Goal: Contribute content

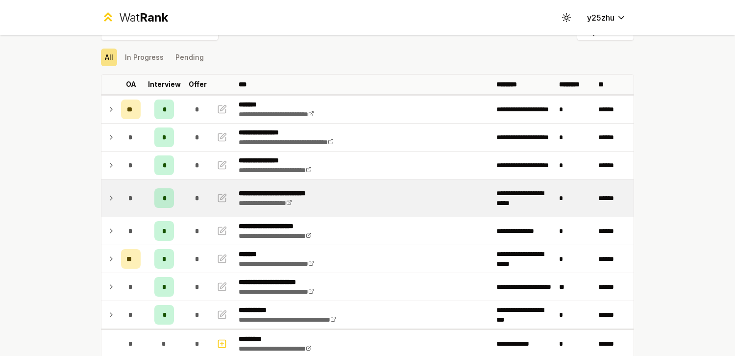
scroll to position [32, 0]
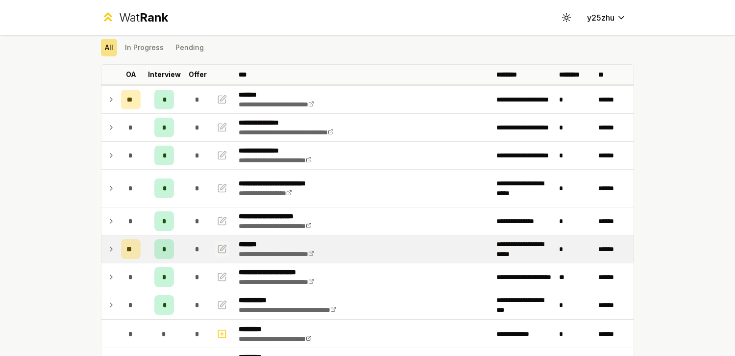
click at [217, 251] on icon "button" at bounding box center [222, 249] width 10 height 12
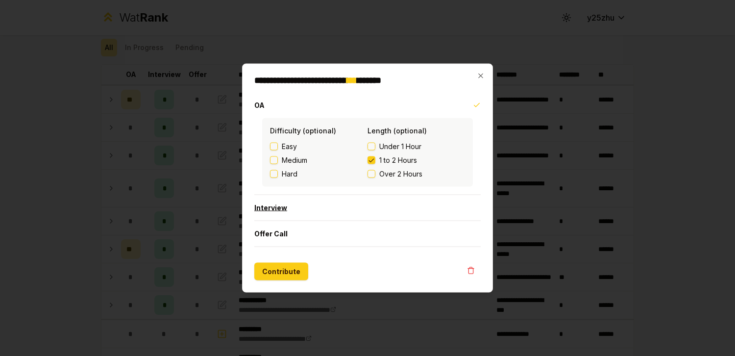
click at [320, 205] on button "Interview" at bounding box center [367, 207] width 226 height 25
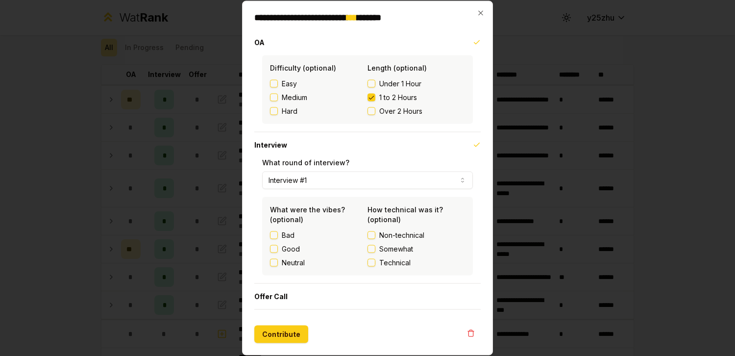
click at [371, 264] on button "Technical" at bounding box center [371, 263] width 8 height 8
click at [298, 333] on button "Contribute" at bounding box center [281, 334] width 54 height 18
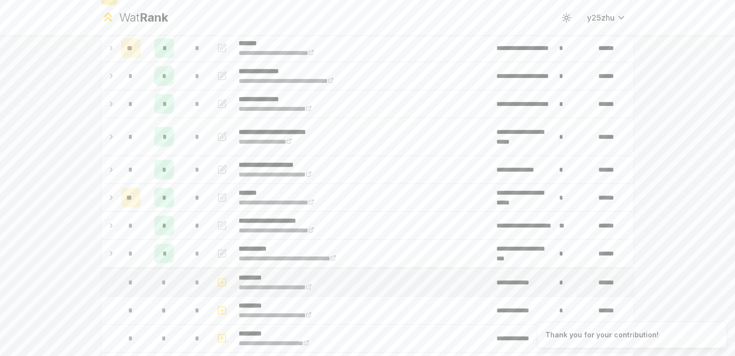
scroll to position [88, 0]
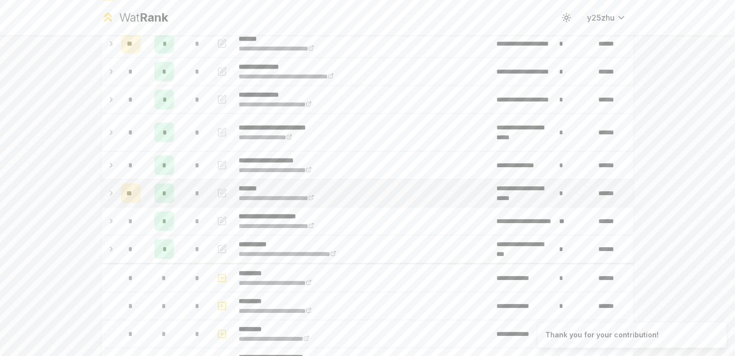
click at [113, 192] on td at bounding box center [109, 192] width 16 height 27
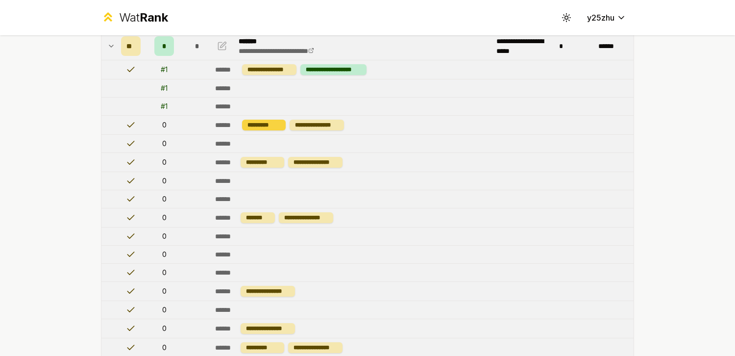
scroll to position [133, 0]
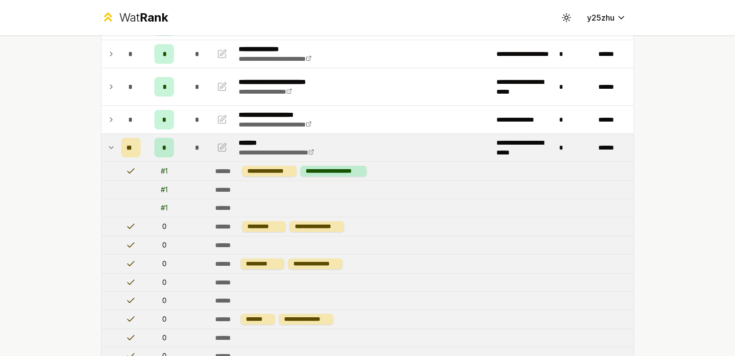
click at [109, 145] on icon at bounding box center [111, 148] width 8 height 12
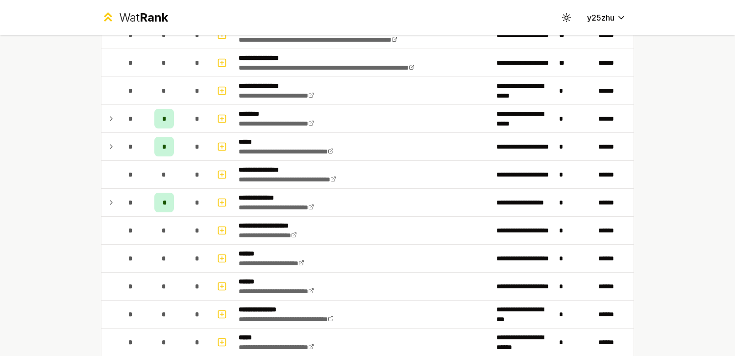
scroll to position [489, 0]
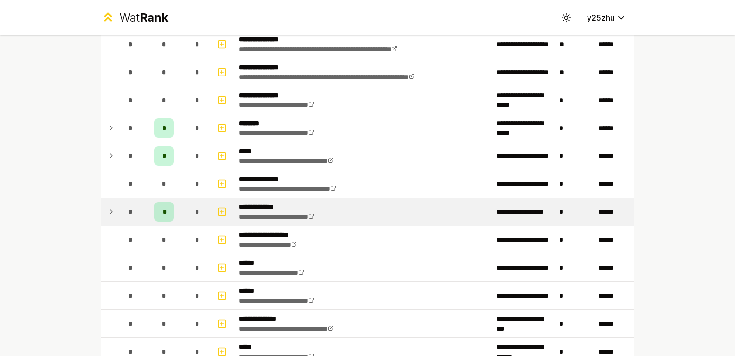
click at [110, 217] on icon at bounding box center [111, 212] width 8 height 12
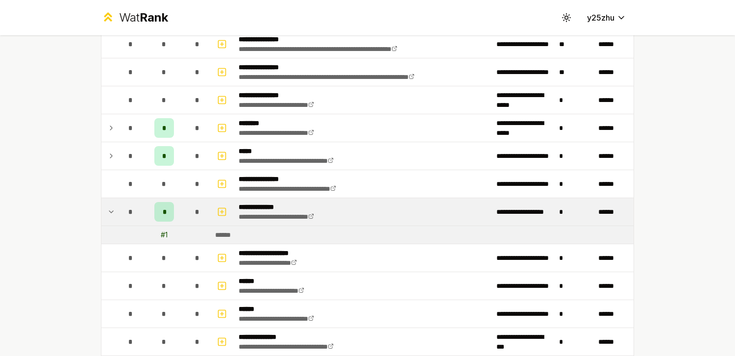
click at [161, 235] on div "# 1" at bounding box center [164, 235] width 7 height 10
click at [107, 211] on icon at bounding box center [111, 212] width 8 height 12
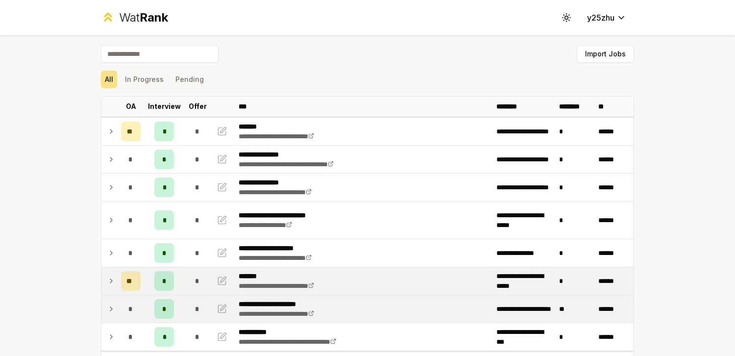
scroll to position [31, 0]
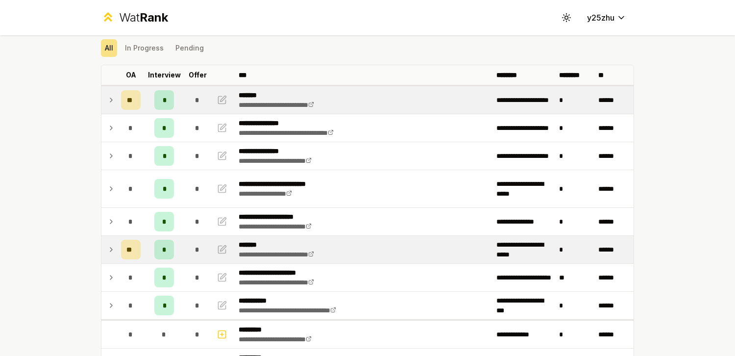
click at [101, 101] on td at bounding box center [109, 99] width 16 height 27
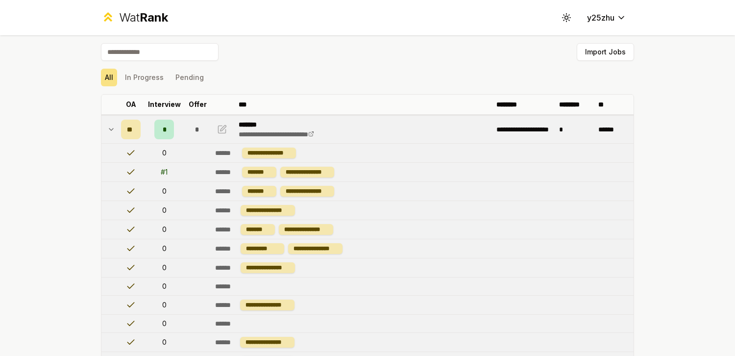
scroll to position [0, 0]
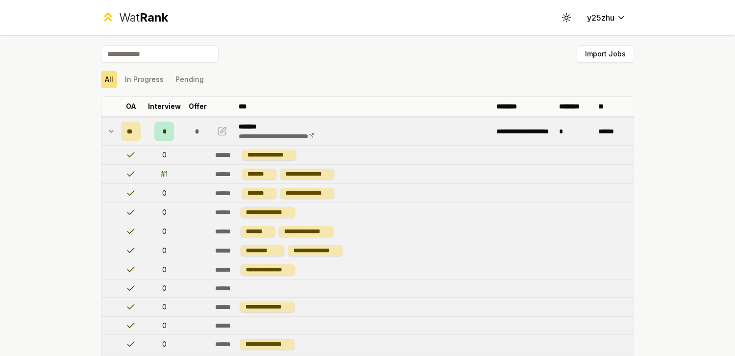
click at [109, 131] on icon at bounding box center [111, 131] width 4 height 2
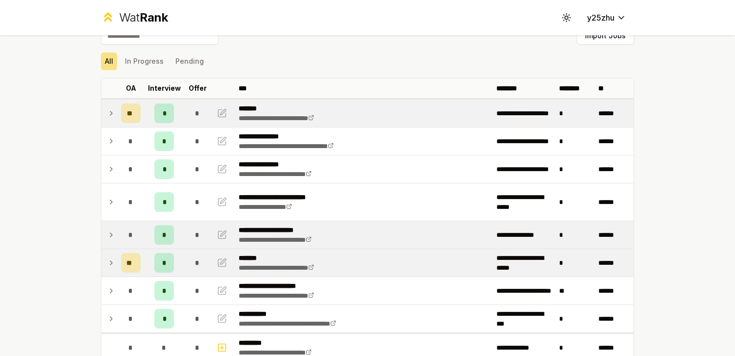
scroll to position [21, 0]
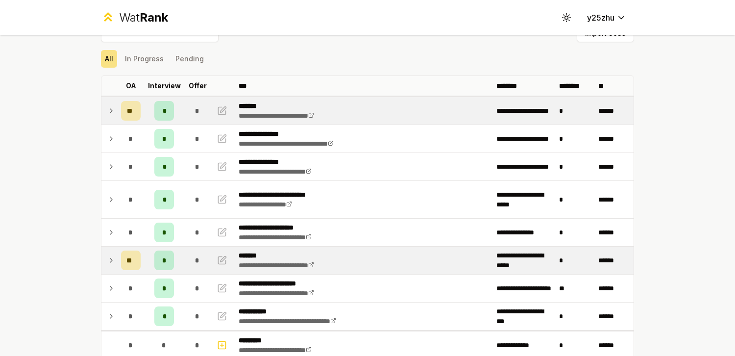
click at [109, 111] on icon at bounding box center [111, 111] width 8 height 12
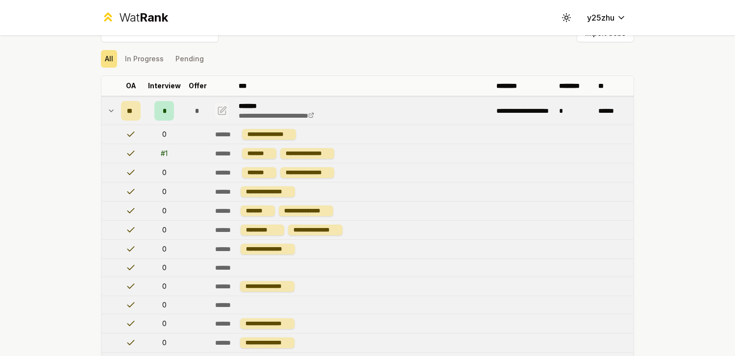
click at [215, 108] on button "button" at bounding box center [222, 111] width 14 height 16
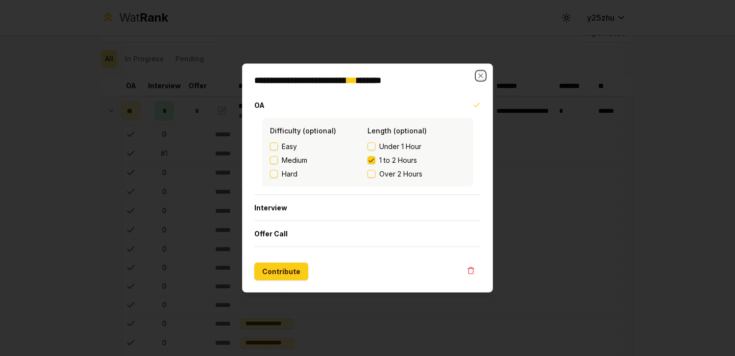
click at [484, 72] on icon "button" at bounding box center [481, 76] width 8 height 8
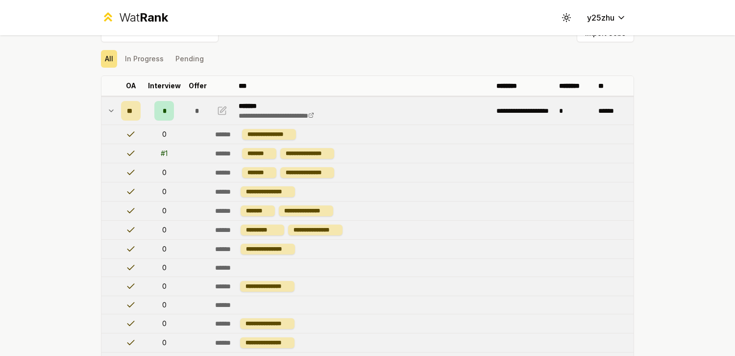
click at [410, 113] on td "**********" at bounding box center [364, 110] width 258 height 27
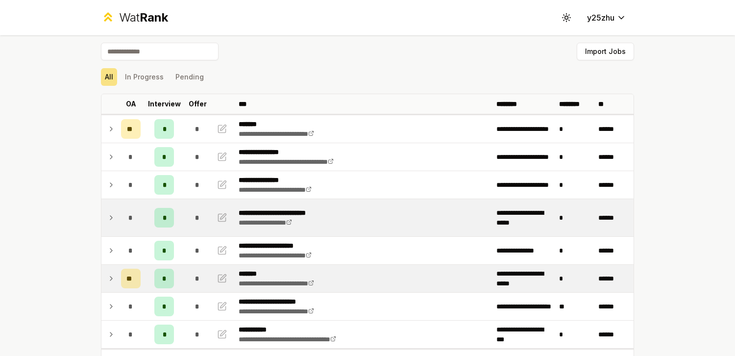
scroll to position [0, 0]
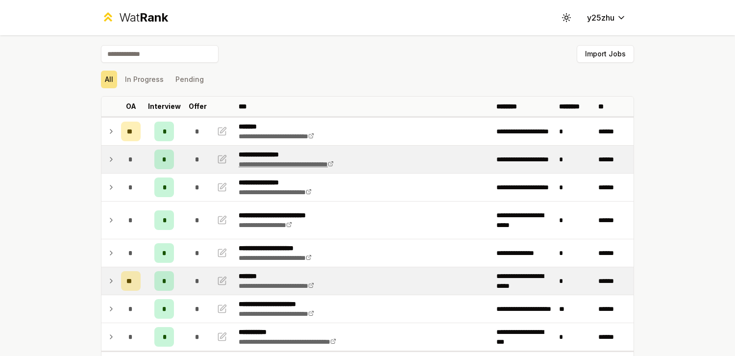
click at [334, 167] on link "**********" at bounding box center [286, 164] width 95 height 7
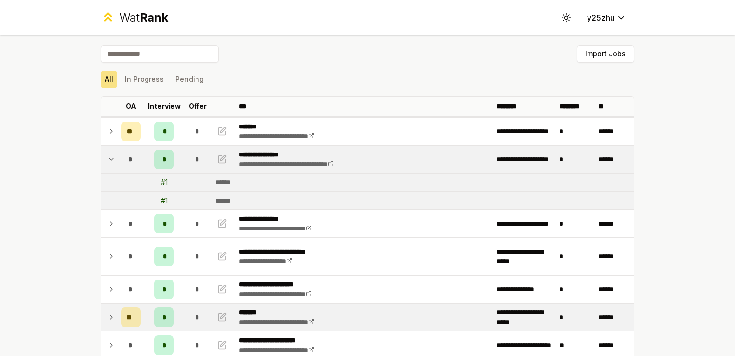
click at [108, 160] on icon at bounding box center [111, 159] width 8 height 12
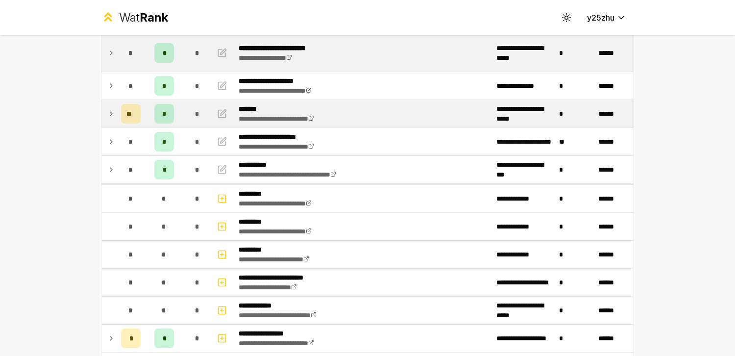
scroll to position [159, 0]
